Goal: Transaction & Acquisition: Purchase product/service

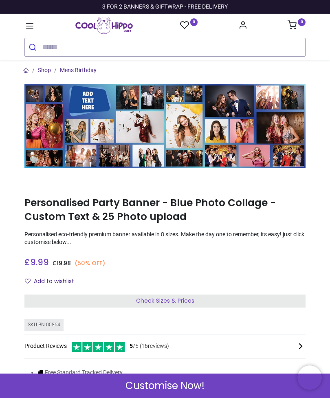
click at [25, 26] on icon at bounding box center [29, 26] width 11 height 11
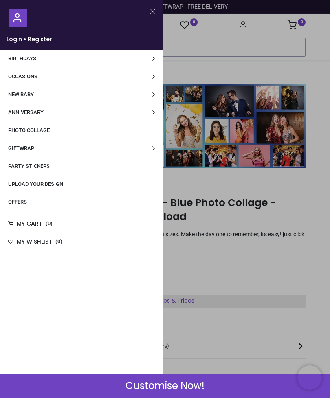
click at [55, 181] on span "Upload Your Design" at bounding box center [35, 184] width 55 height 6
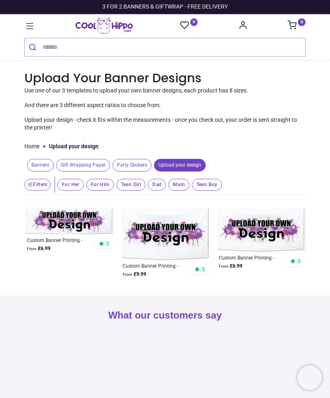
click at [76, 220] on img at bounding box center [68, 220] width 89 height 27
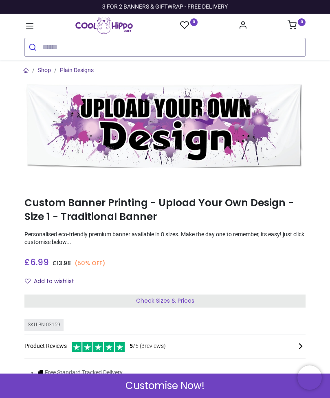
click at [187, 295] on div "Check Sizes & Prices" at bounding box center [164, 301] width 281 height 13
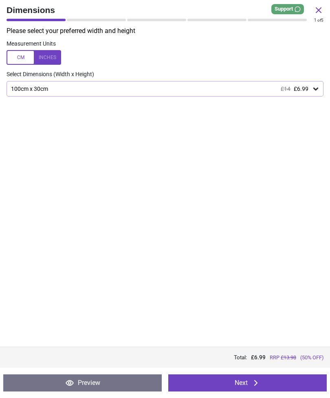
click at [312, 88] on icon at bounding box center [316, 89] width 8 height 8
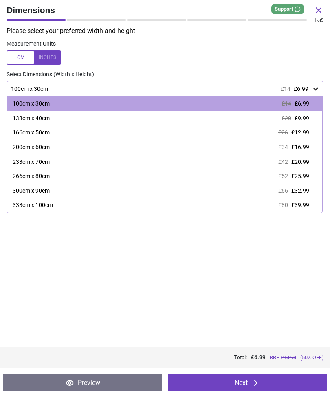
click at [47, 116] on div "133cm x 40cm" at bounding box center [31, 118] width 37 height 8
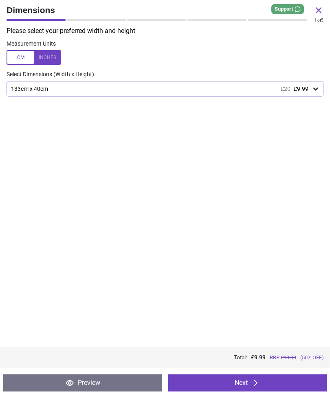
click at [267, 383] on button "Next" at bounding box center [247, 382] width 158 height 17
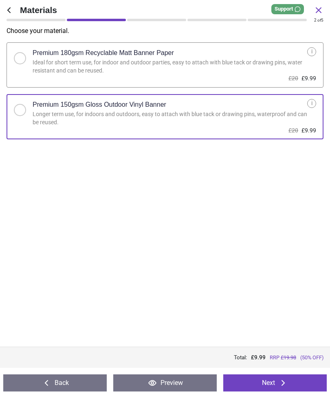
click at [271, 385] on button "Next" at bounding box center [274, 382] width 103 height 17
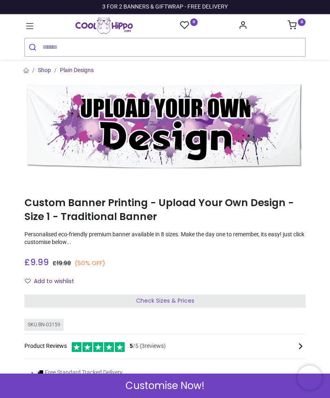
click at [30, 25] on icon at bounding box center [29, 26] width 11 height 11
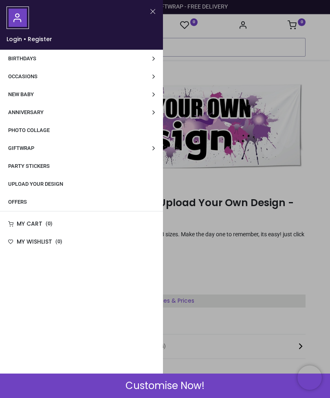
click at [45, 133] on span "Photo Collage" at bounding box center [29, 130] width 42 height 6
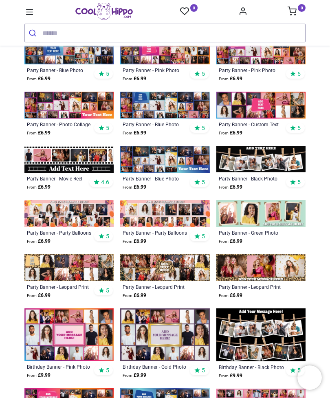
scroll to position [234, 0]
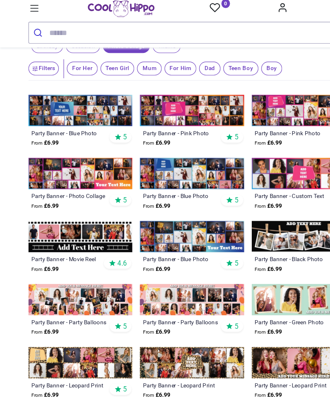
scroll to position [129, 0]
click at [251, 155] on img at bounding box center [260, 154] width 89 height 27
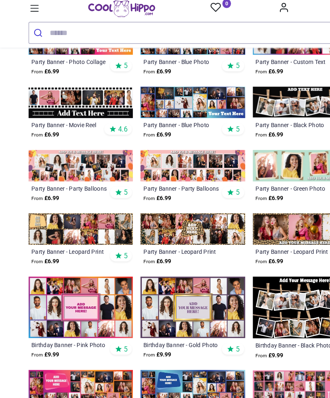
scroll to position [244, 0]
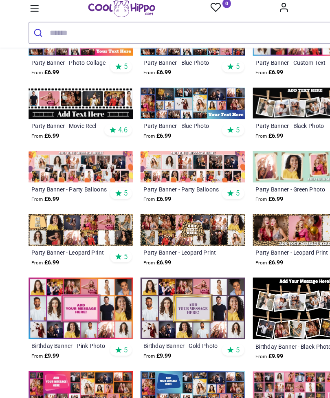
click at [27, 7] on icon at bounding box center [29, 12] width 11 height 11
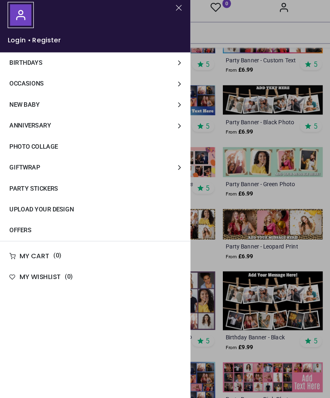
click at [59, 182] on span "Upload Your Design" at bounding box center [35, 184] width 55 height 6
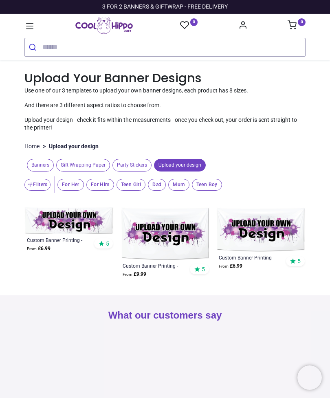
click at [77, 216] on img at bounding box center [68, 220] width 89 height 27
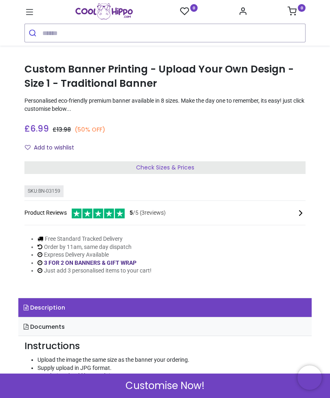
scroll to position [123, 0]
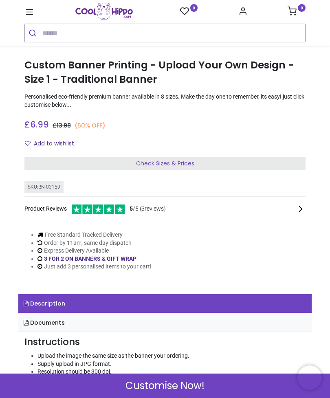
click at [193, 159] on span "Check Sizes & Prices" at bounding box center [165, 163] width 58 height 8
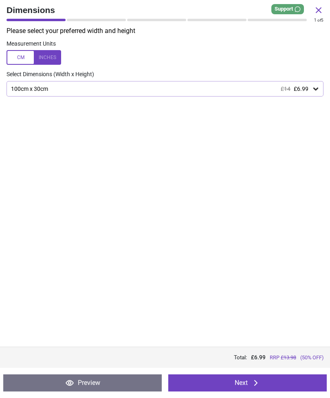
click at [315, 85] on icon at bounding box center [316, 89] width 8 height 8
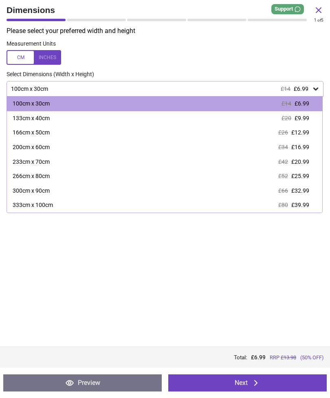
click at [44, 119] on div "133cm x 40cm" at bounding box center [31, 118] width 37 height 8
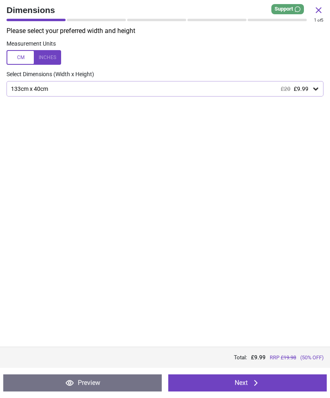
click at [279, 386] on button "Next" at bounding box center [247, 382] width 158 height 17
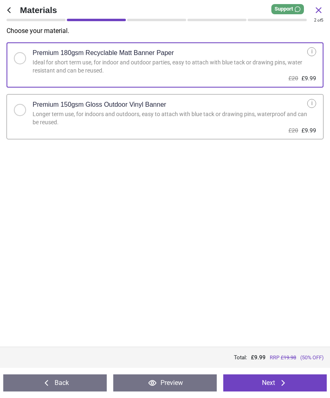
click at [284, 112] on div "Longer term use, for indoors and outdoors, easy to attach with blue tack or dra…" at bounding box center [170, 118] width 275 height 16
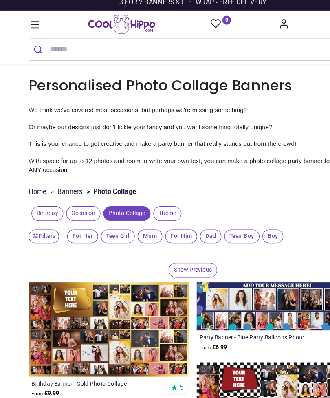
scroll to position [5, 0]
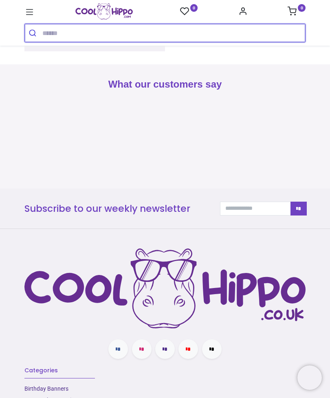
scroll to position [1018, 0]
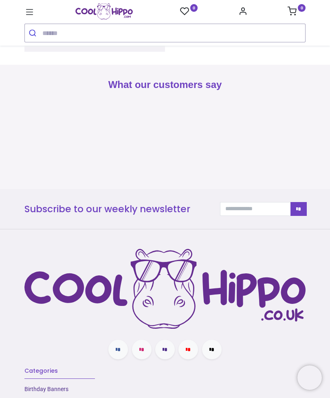
click at [242, 13] on icon "Account Info" at bounding box center [242, 11] width 9 height 9
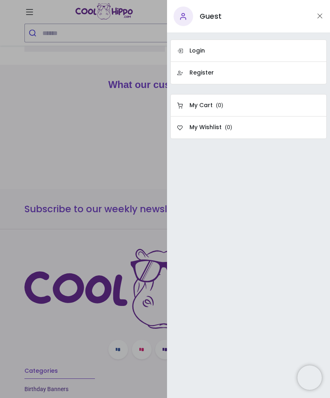
click at [224, 75] on link "Register" at bounding box center [248, 73] width 156 height 22
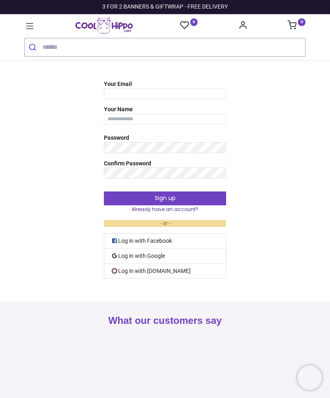
click at [133, 91] on input "Your Email" at bounding box center [165, 93] width 122 height 11
type input "**********"
click at [165, 197] on button "Sign up" at bounding box center [165, 198] width 122 height 14
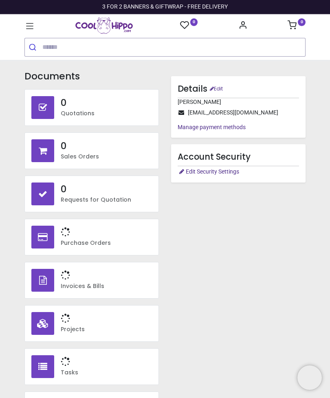
type input "**********"
click at [27, 25] on icon at bounding box center [29, 26] width 11 height 11
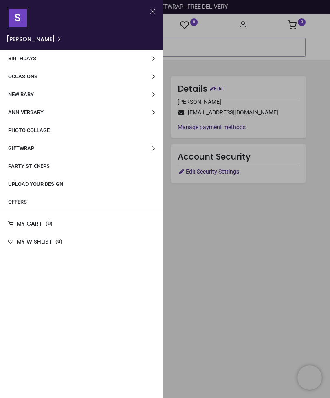
click at [45, 165] on span "Party Stickers" at bounding box center [29, 166] width 42 height 6
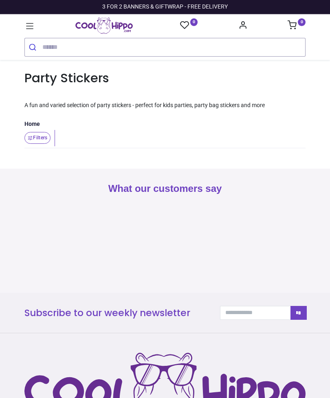
type input "**********"
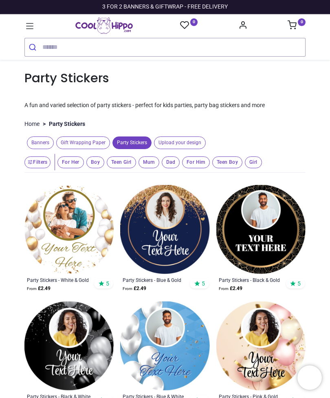
click at [29, 27] on icon at bounding box center [29, 26] width 11 height 11
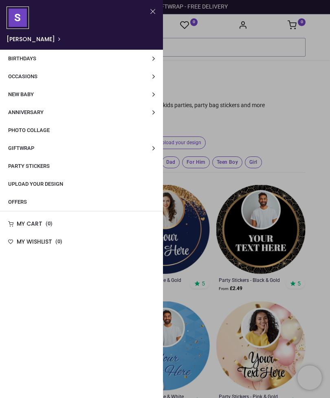
click at [58, 181] on span "Upload Your Design" at bounding box center [35, 184] width 55 height 6
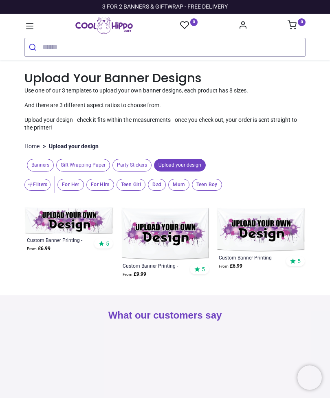
type input "**********"
click at [79, 215] on img at bounding box center [68, 220] width 89 height 27
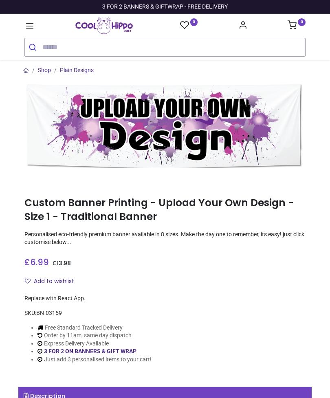
type input "**********"
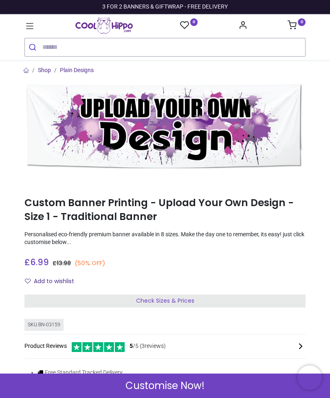
click at [294, 298] on div "Check Sizes & Prices" at bounding box center [164, 301] width 281 height 13
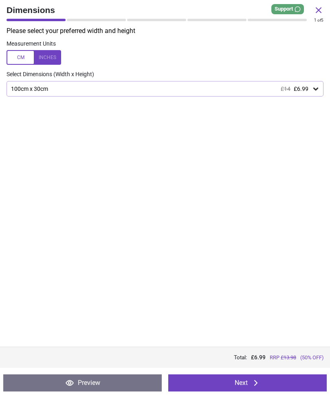
click at [312, 85] on icon at bounding box center [316, 89] width 8 height 8
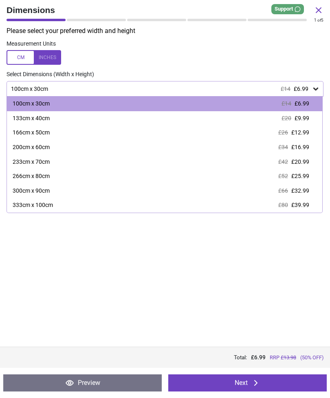
click at [41, 117] on div "133cm x 40cm" at bounding box center [31, 118] width 37 height 8
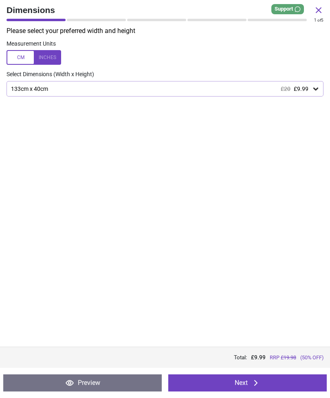
click at [278, 383] on button "Next" at bounding box center [247, 382] width 158 height 17
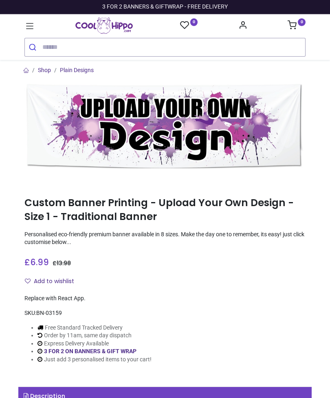
type input "**********"
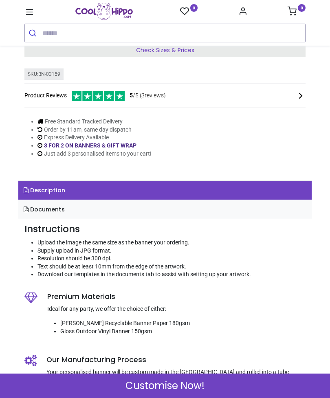
scroll to position [277, 0]
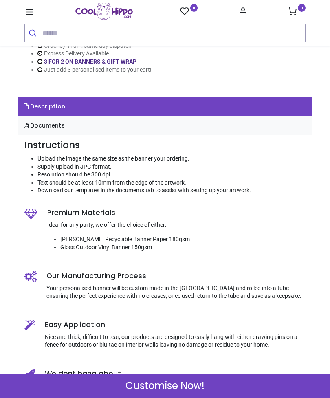
click at [61, 135] on link "Documents" at bounding box center [164, 125] width 293 height 19
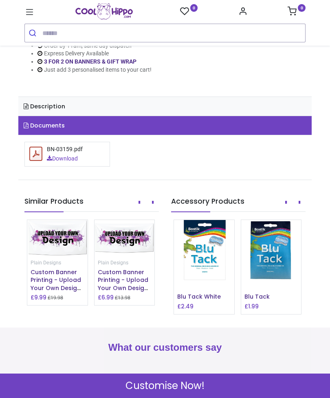
click at [74, 154] on div "BN-03159.pdf" at bounding box center [65, 149] width 36 height 8
click at [73, 163] on link "Download" at bounding box center [62, 159] width 31 height 8
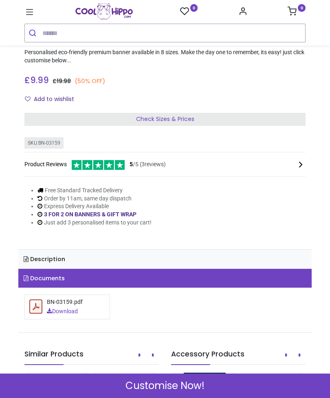
scroll to position [136, 0]
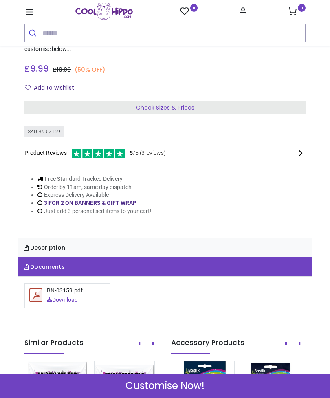
click at [198, 387] on span "Customise Now!" at bounding box center [164, 386] width 79 height 14
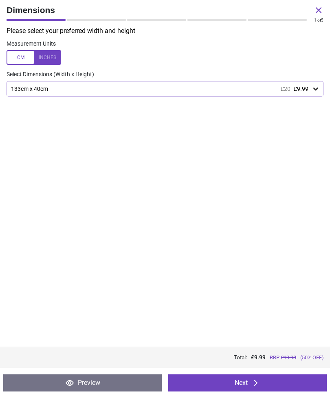
click at [271, 389] on button "Next" at bounding box center [247, 382] width 158 height 17
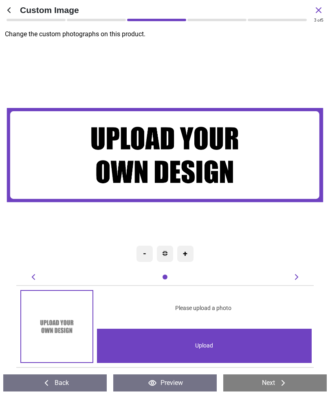
click at [58, 390] on button "Back" at bounding box center [54, 382] width 103 height 17
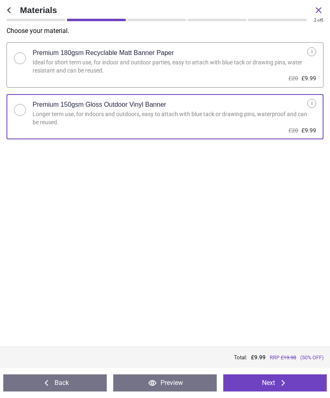
click at [281, 380] on icon at bounding box center [283, 383] width 10 height 10
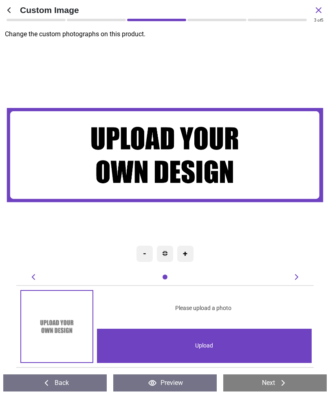
click at [283, 386] on icon at bounding box center [283, 383] width 10 height 10
